Goal: Task Accomplishment & Management: Use online tool/utility

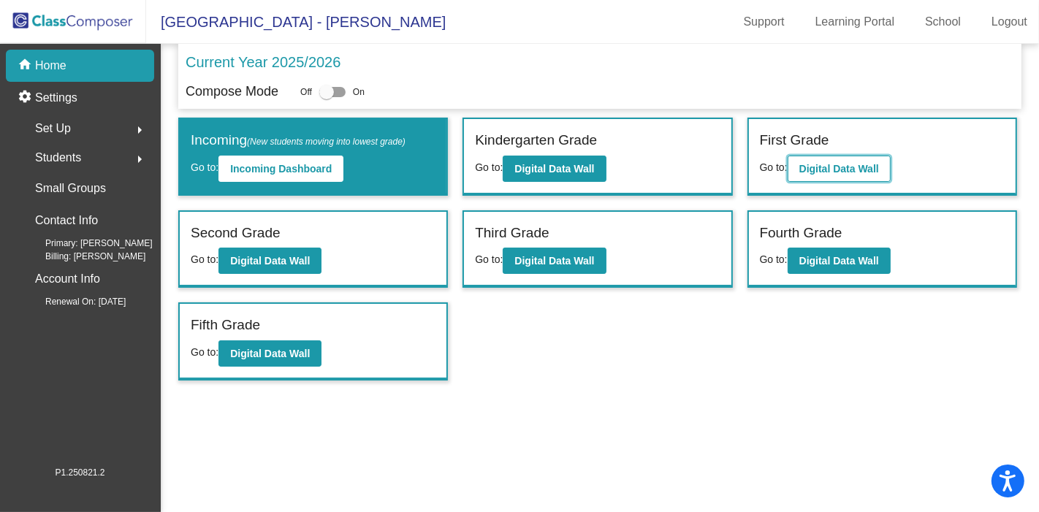
click at [854, 165] on b "Digital Data Wall" at bounding box center [840, 169] width 80 height 12
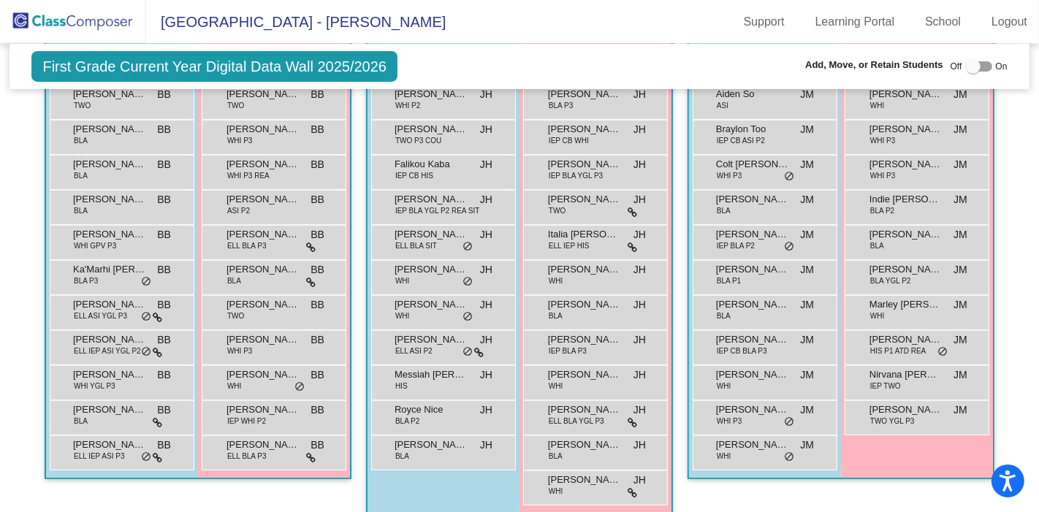
scroll to position [428, 0]
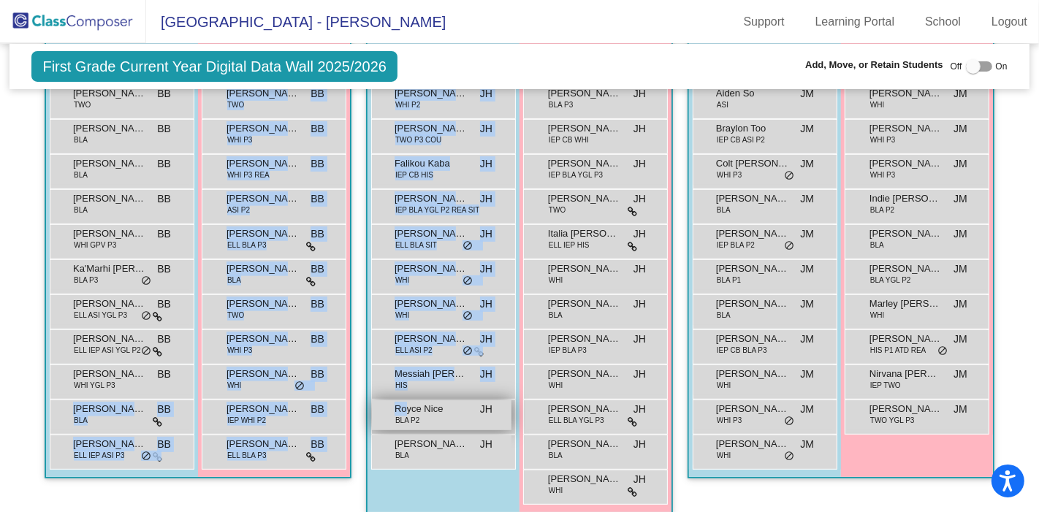
drag, startPoint x: 110, startPoint y: 412, endPoint x: 401, endPoint y: 401, distance: 290.4
click at [401, 401] on div "Hallway - Hallway Class picture_as_pdf Add Student First Name Last Name Student…" at bounding box center [519, 510] width 998 height 1055
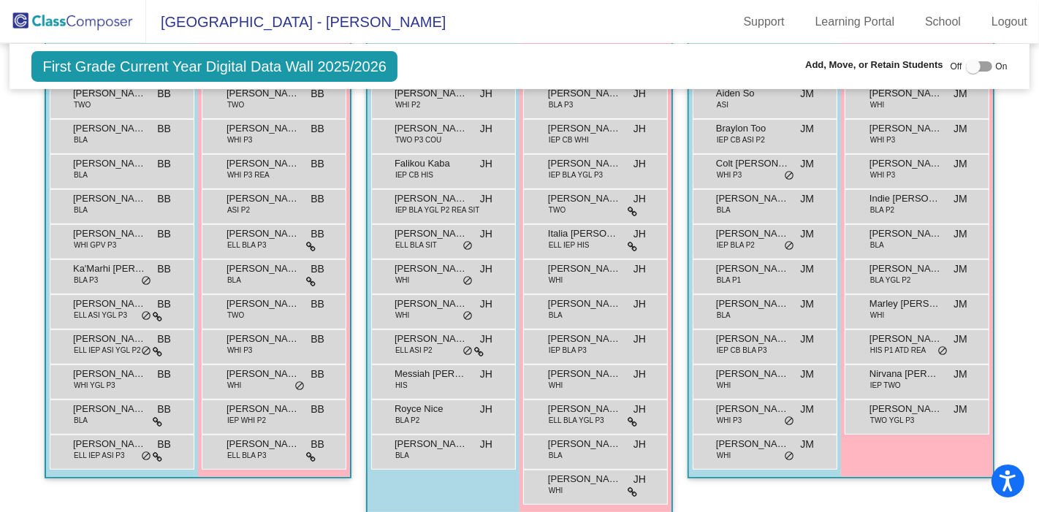
click at [981, 69] on div at bounding box center [979, 66] width 26 height 10
checkbox input "true"
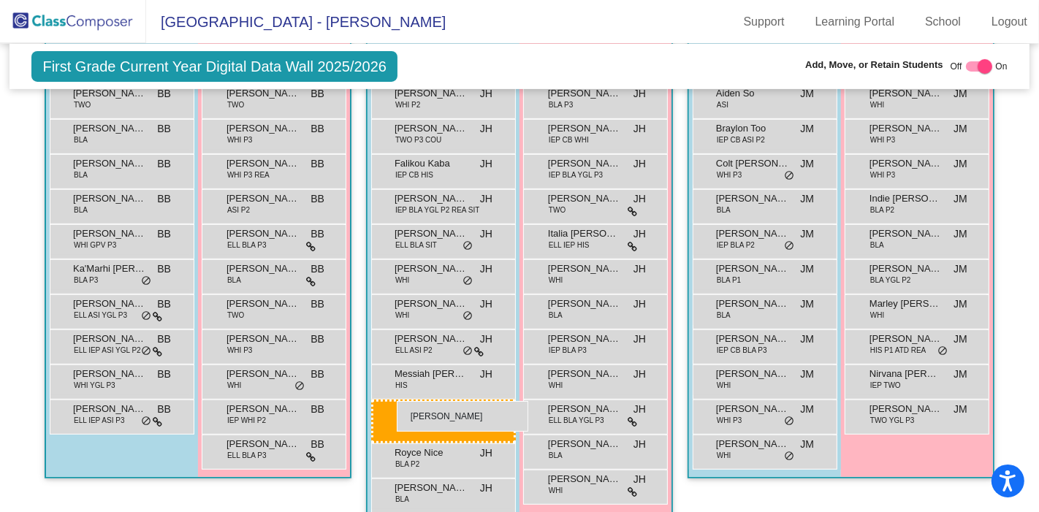
drag, startPoint x: 93, startPoint y: 417, endPoint x: 397, endPoint y: 401, distance: 304.5
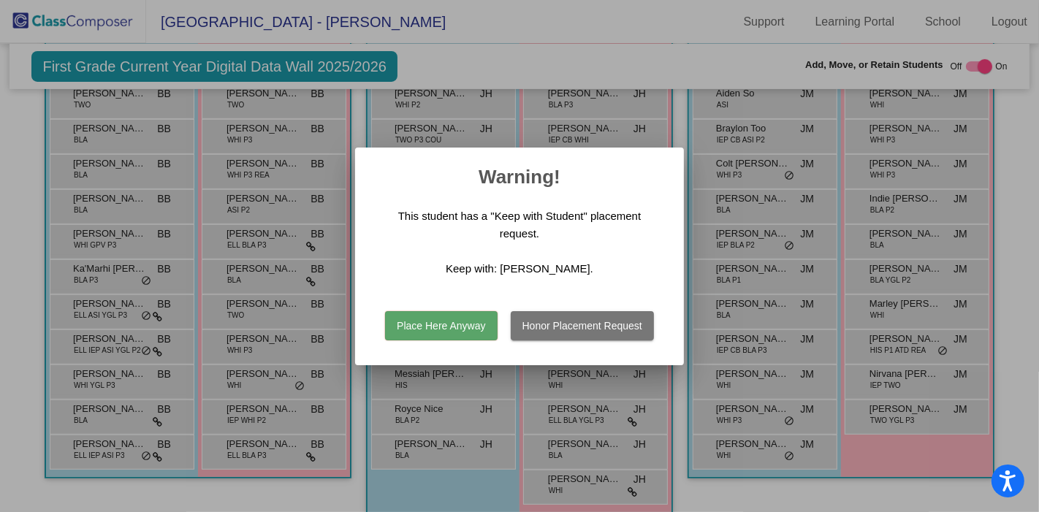
click at [464, 326] on button "Place Here Anyway" at bounding box center [441, 325] width 112 height 29
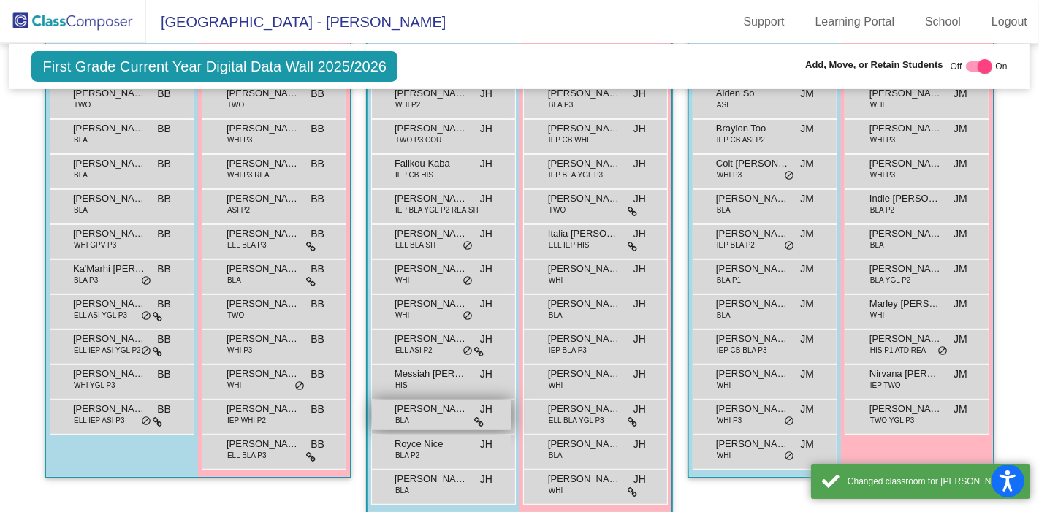
click at [459, 406] on span "[PERSON_NAME]" at bounding box center [431, 409] width 73 height 15
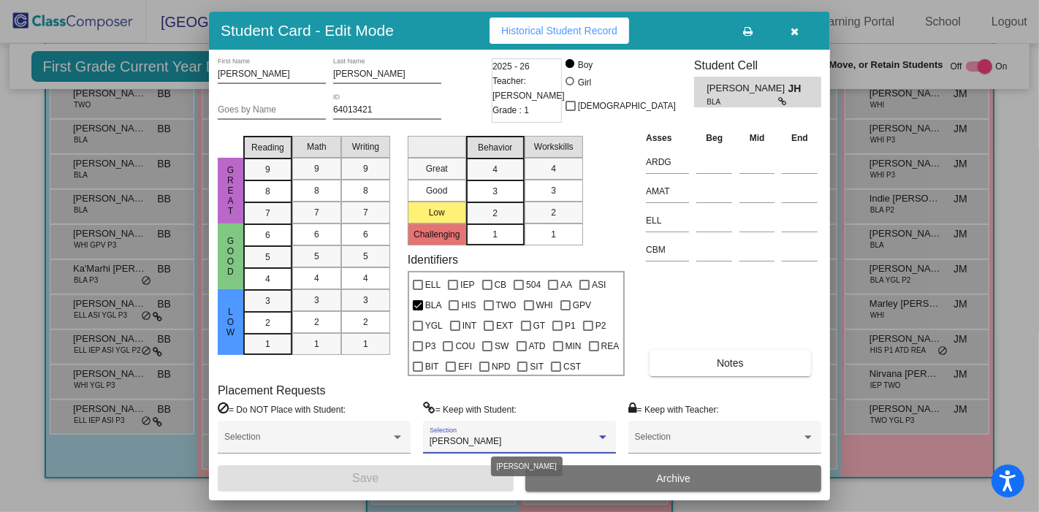
click at [468, 446] on span "[PERSON_NAME]" at bounding box center [466, 441] width 72 height 10
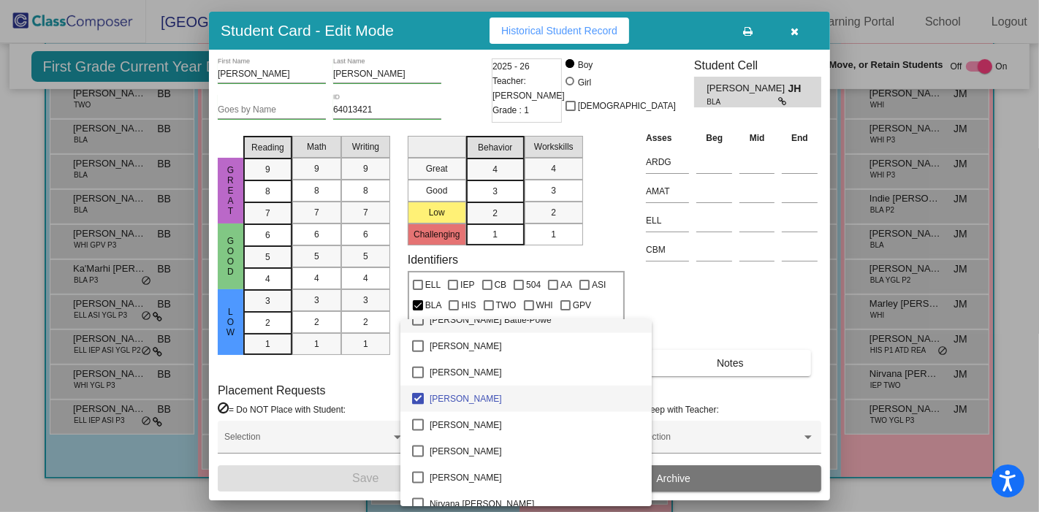
scroll to position [1669, 0]
click at [453, 398] on span "[PERSON_NAME]" at bounding box center [535, 400] width 211 height 26
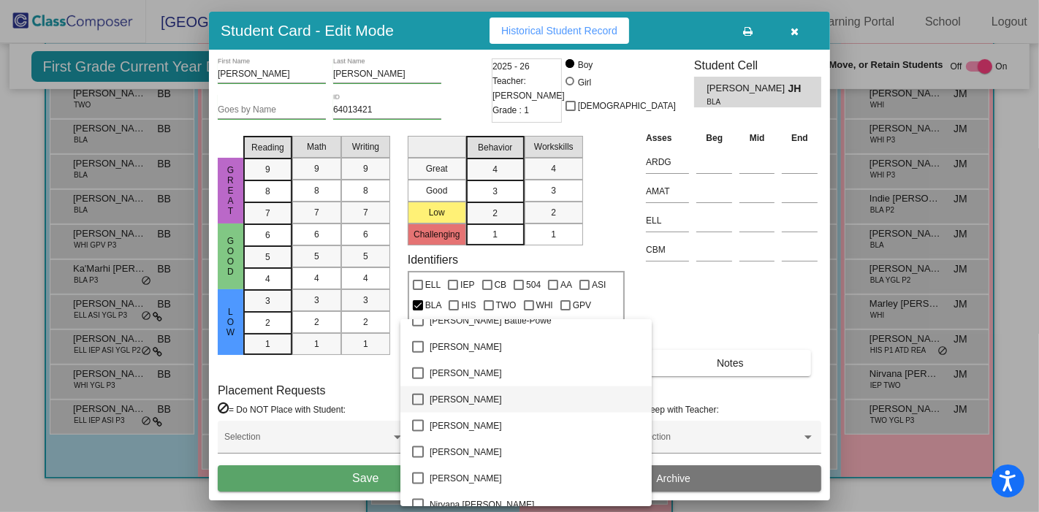
click at [344, 479] on div at bounding box center [519, 256] width 1039 height 512
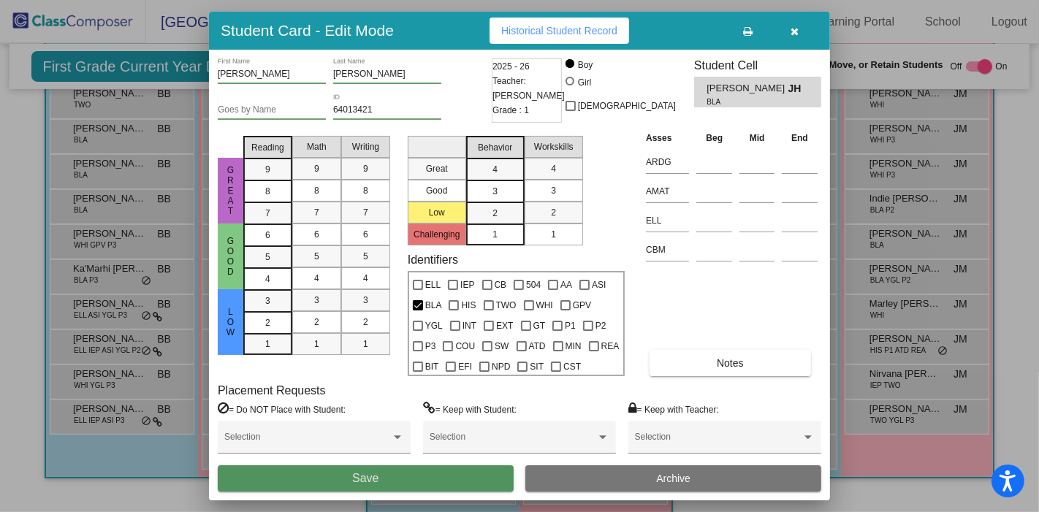
click at [344, 479] on button "Save" at bounding box center [366, 479] width 296 height 26
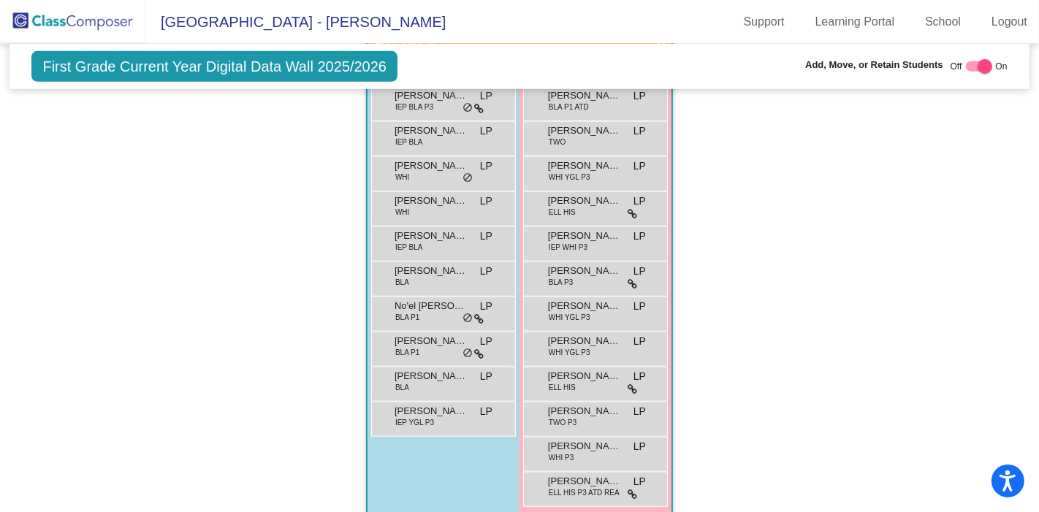
scroll to position [996, 0]
